Goal: Information Seeking & Learning: Learn about a topic

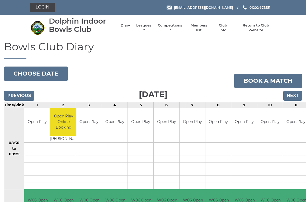
click at [172, 25] on li "Competitions Club competitions - Winter 2025/2026 Club competitions - Summer 20…" at bounding box center [167, 27] width 31 height 15
click at [149, 26] on link "Leagues" at bounding box center [144, 28] width 17 height 10
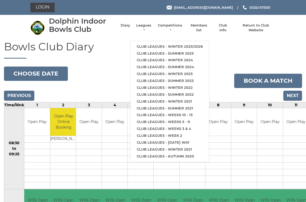
click at [239, 43] on h1 "Bowls Club Diary" at bounding box center [153, 50] width 299 height 18
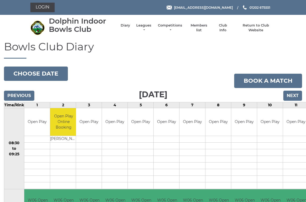
click at [148, 26] on link "Leagues" at bounding box center [144, 28] width 17 height 10
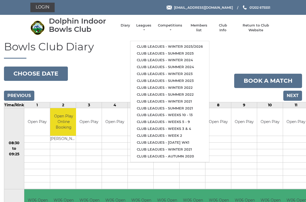
click at [174, 43] on link "Club leagues - Winter 2025/2026" at bounding box center [170, 46] width 79 height 7
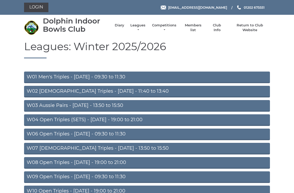
click at [138, 118] on link "W04 Open Triples (SETS) - [DATE] - 19:00 to 21:00" at bounding box center [147, 121] width 246 height 12
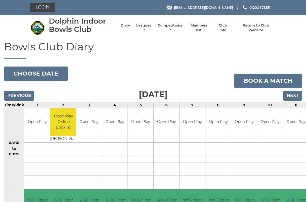
scroll to position [1, 0]
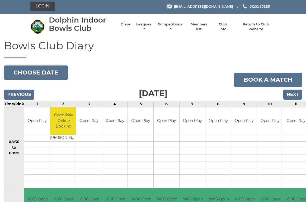
click at [294, 95] on input "Next" at bounding box center [293, 94] width 19 height 10
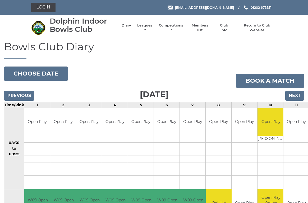
scroll to position [1, 0]
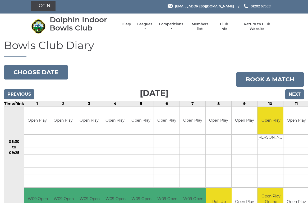
click at [300, 92] on input "Next" at bounding box center [294, 94] width 19 height 10
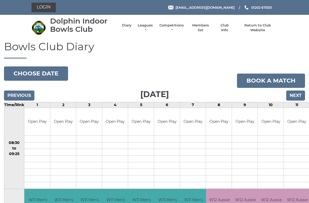
scroll to position [1, 0]
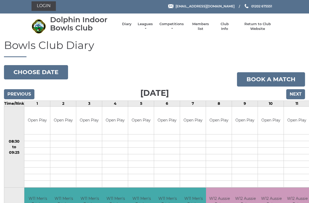
click at [298, 92] on input "Next" at bounding box center [295, 94] width 19 height 10
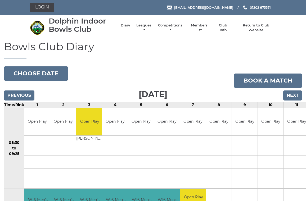
scroll to position [1, 0]
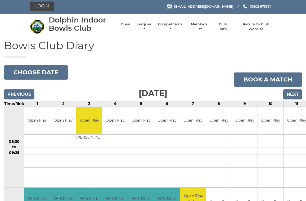
click at [294, 93] on input "Next" at bounding box center [292, 94] width 19 height 10
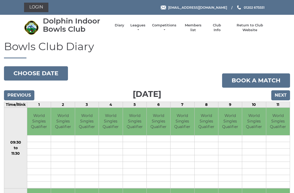
click at [12, 71] on button "Choose date" at bounding box center [36, 73] width 64 height 14
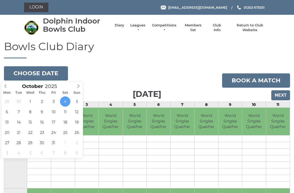
click at [6, 85] on icon at bounding box center [6, 86] width 4 height 4
type input "[DATE]"
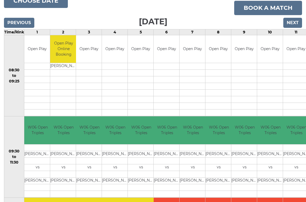
scroll to position [72, 0]
